Goal: Task Accomplishment & Management: Complete application form

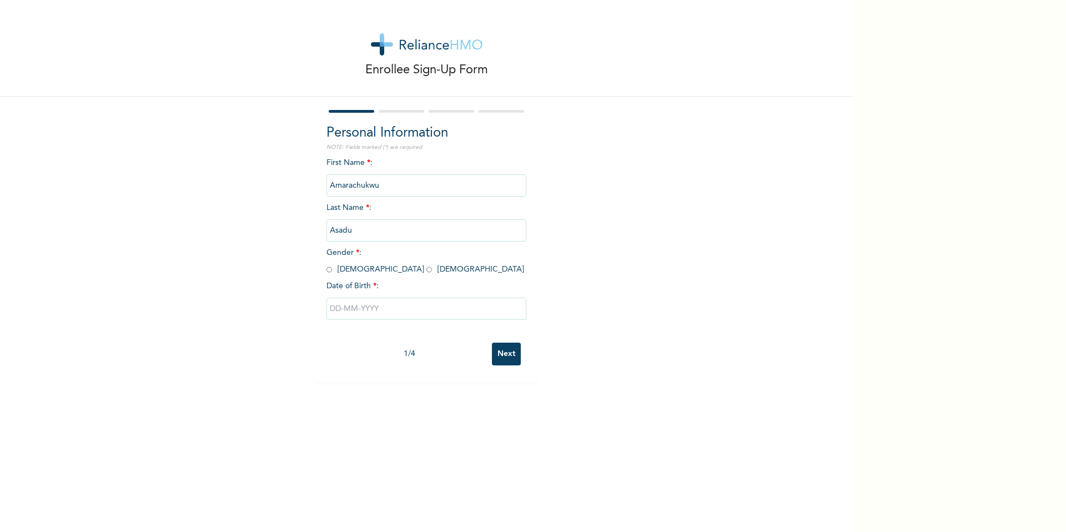
click at [427, 268] on input "radio" at bounding box center [430, 269] width 6 height 11
radio input "true"
click at [355, 304] on input "text" at bounding box center [427, 309] width 200 height 22
select select "9"
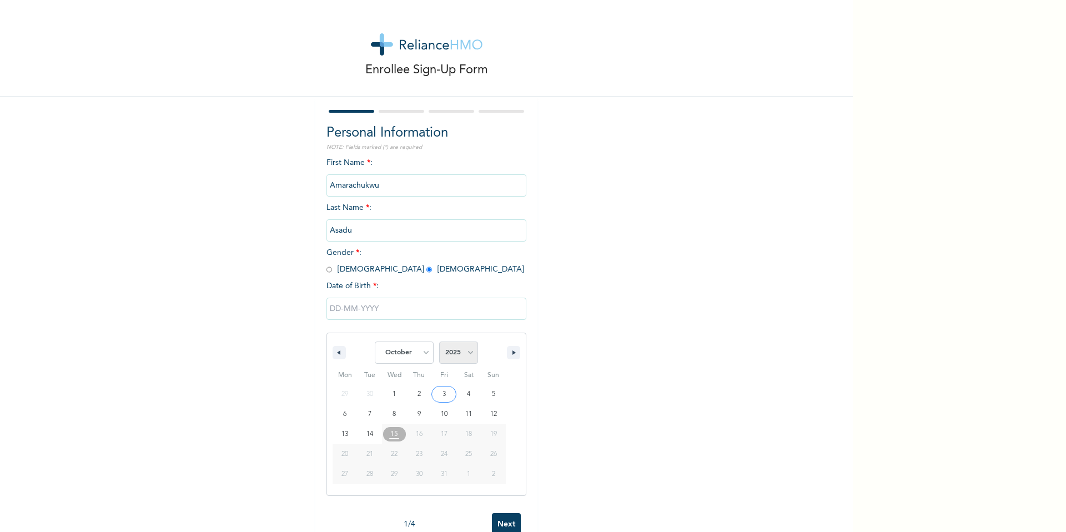
click at [460, 353] on select "2025 2024 2023 2022 2021 2020 2019 2018 2017 2016 2015 2014 2013 2012 2011 2010…" at bounding box center [458, 353] width 39 height 22
select select "2024"
click at [439, 342] on select "2025 2024 2023 2022 2021 2020 2019 2018 2017 2016 2015 2014 2013 2012 2011 2010…" at bounding box center [458, 353] width 39 height 22
click at [393, 354] on select "January February March April May June July August September October November De…" at bounding box center [404, 353] width 59 height 22
select select "3"
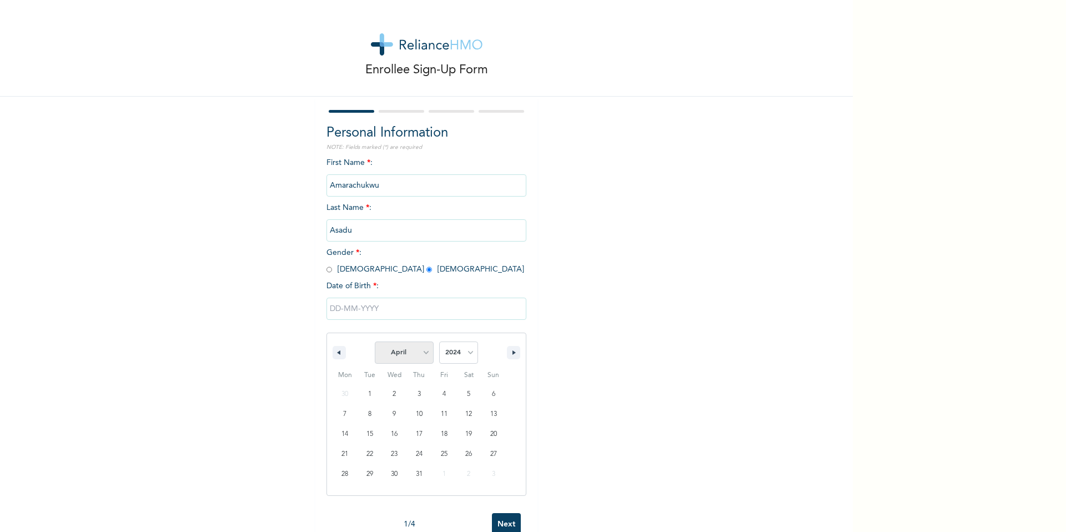
click at [375, 342] on select "January February March April May June July August September October November De…" at bounding box center [404, 353] width 59 height 22
type input "[DATE]"
click at [510, 350] on input "Next" at bounding box center [506, 354] width 29 height 23
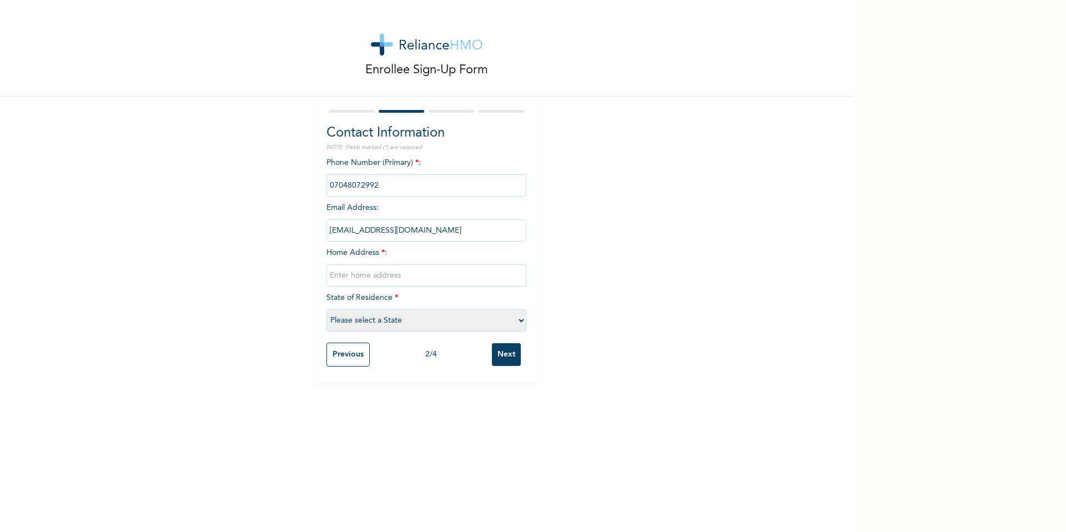
click at [406, 273] on input "text" at bounding box center [427, 275] width 200 height 22
type input "[STREET_ADDRESS]"
select select "25"
click at [507, 347] on input "Next" at bounding box center [506, 354] width 29 height 23
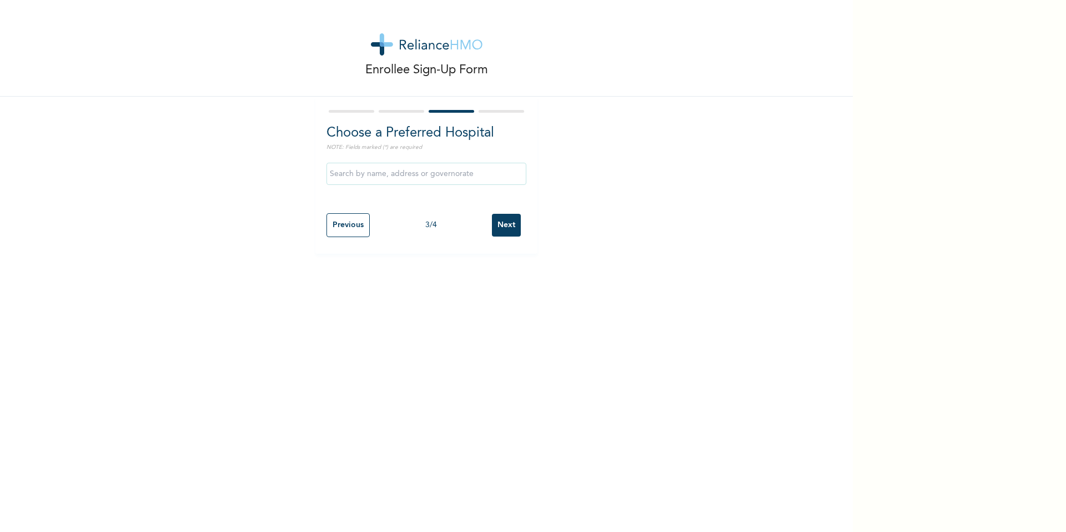
click at [500, 222] on input "Next" at bounding box center [506, 225] width 29 height 23
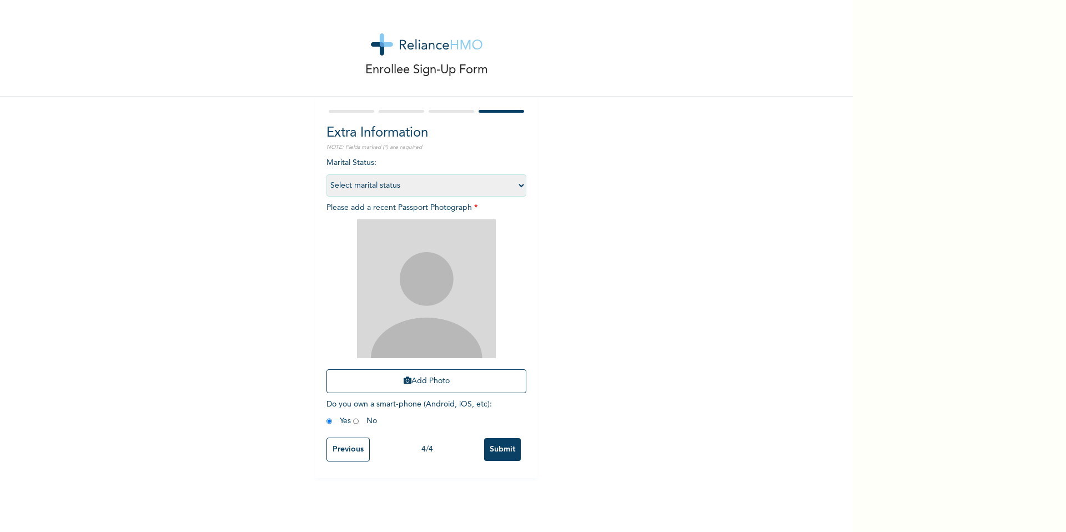
click at [424, 177] on select "Select marital status [DEMOGRAPHIC_DATA] Married [DEMOGRAPHIC_DATA] Widow/[DEMO…" at bounding box center [427, 185] width 200 height 22
select select "1"
click at [327, 174] on select "Select marital status [DEMOGRAPHIC_DATA] Married [DEMOGRAPHIC_DATA] Widow/[DEMO…" at bounding box center [427, 185] width 200 height 22
click at [414, 312] on img at bounding box center [426, 288] width 139 height 139
click at [425, 385] on button "Add Photo" at bounding box center [427, 381] width 200 height 24
